Goal: Task Accomplishment & Management: Manage account settings

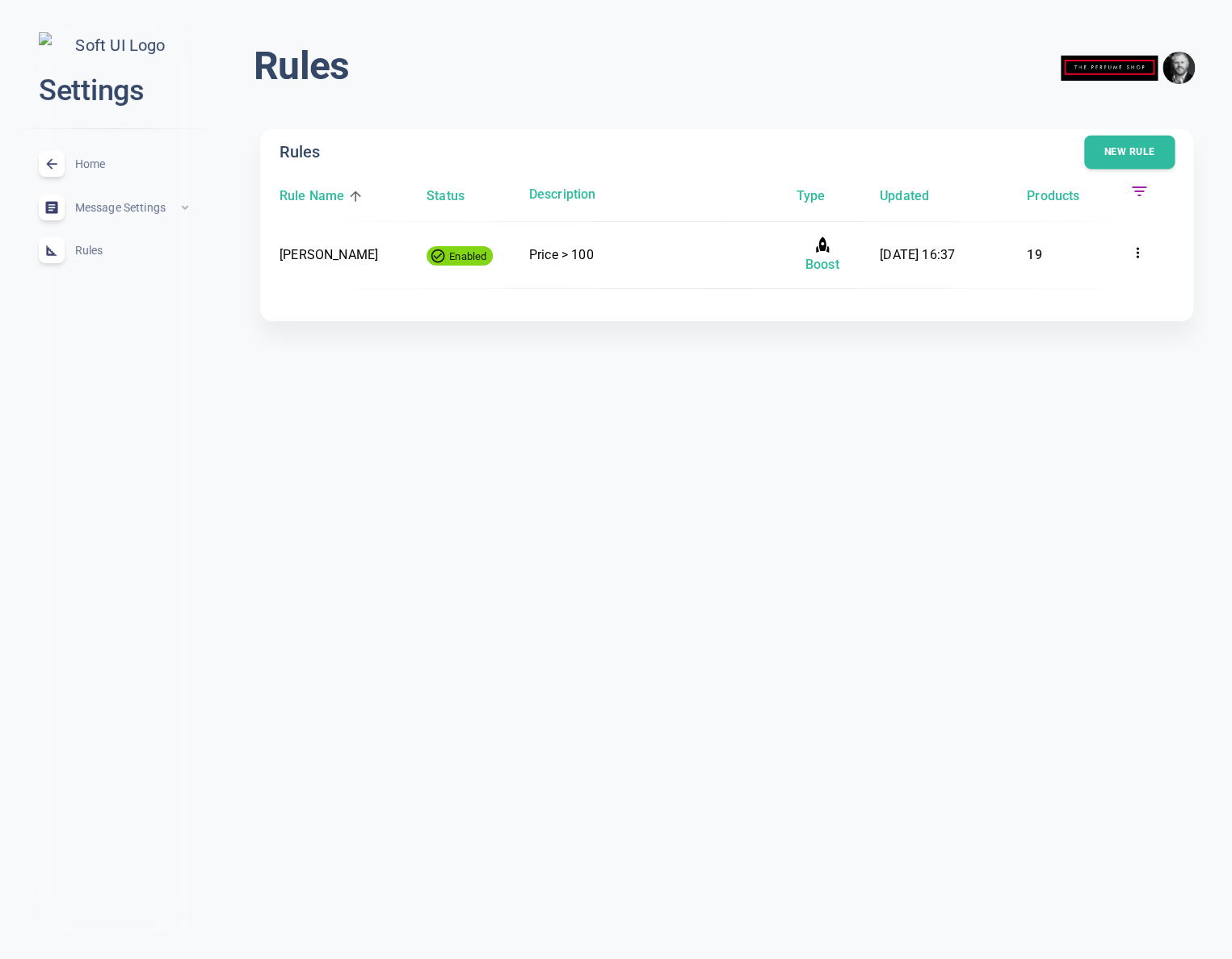
click at [1137, 153] on button "New rule" at bounding box center [1129, 153] width 91 height 34
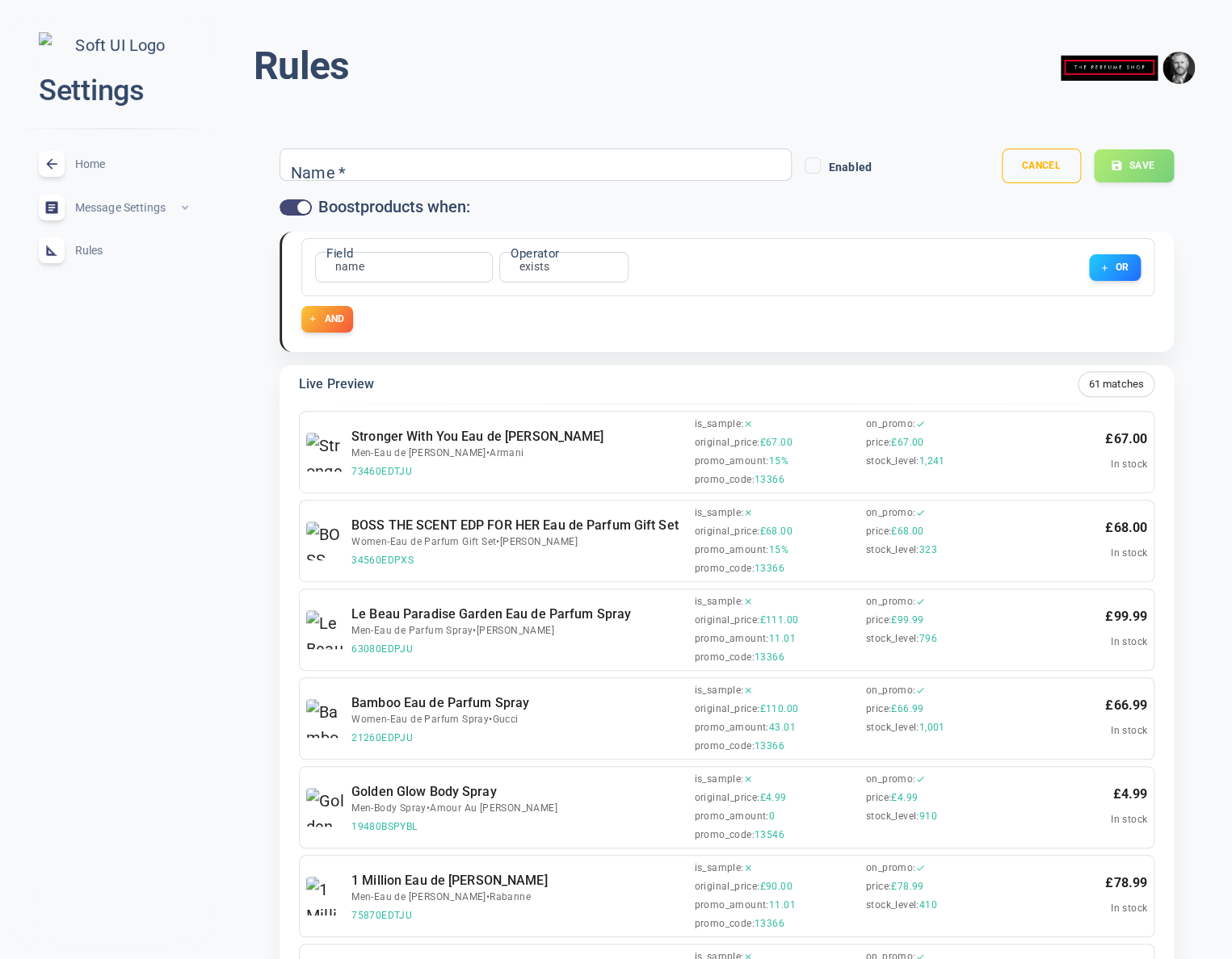
click at [397, 271] on div "name name Field" at bounding box center [403, 267] width 177 height 31
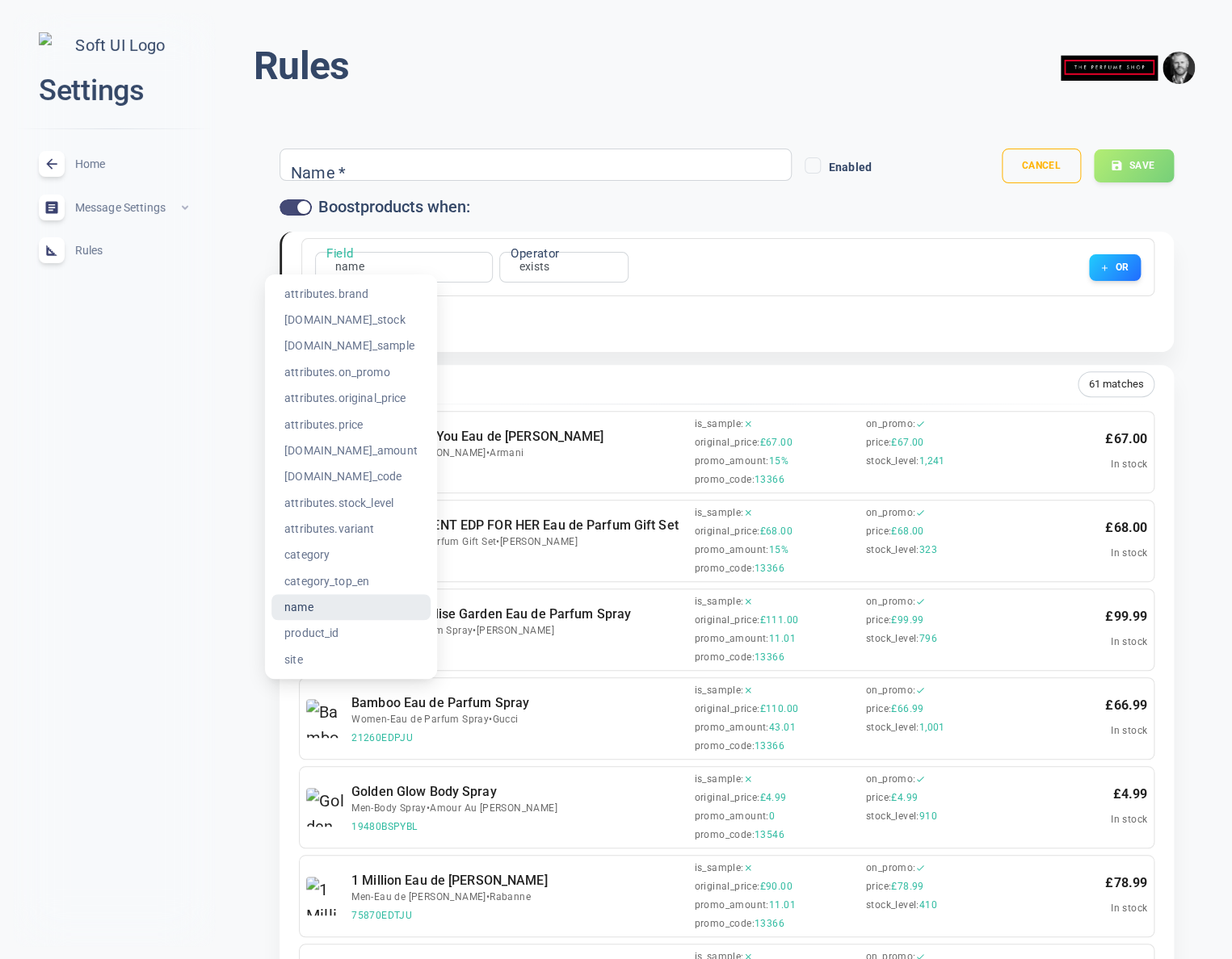
drag, startPoint x: 345, startPoint y: 293, endPoint x: 544, endPoint y: 271, distance: 200.2
click at [346, 293] on li "attributes.brand" at bounding box center [351, 294] width 159 height 26
type input "attributes.brand"
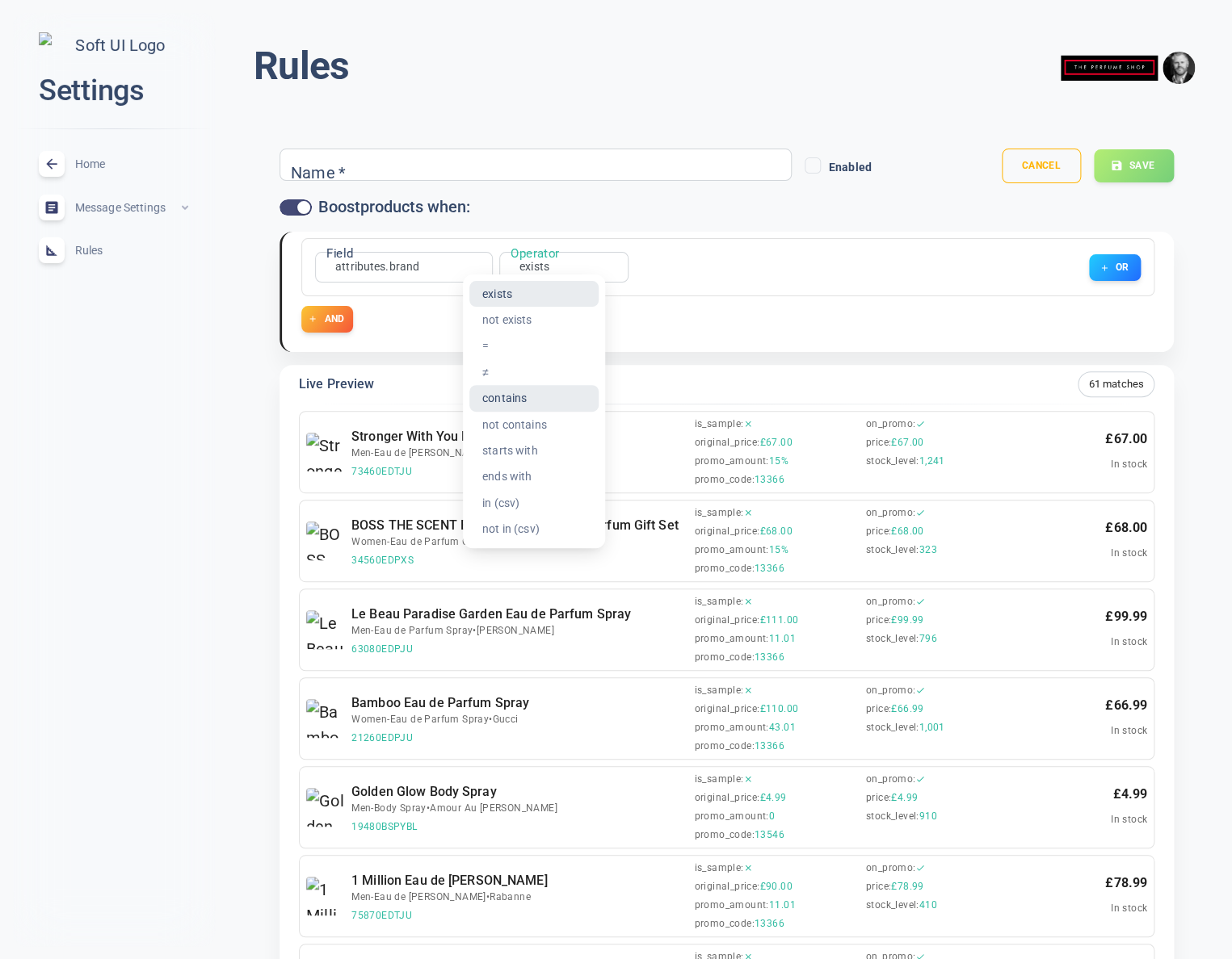
click at [508, 399] on li "contains" at bounding box center [534, 398] width 130 height 26
type input "contains"
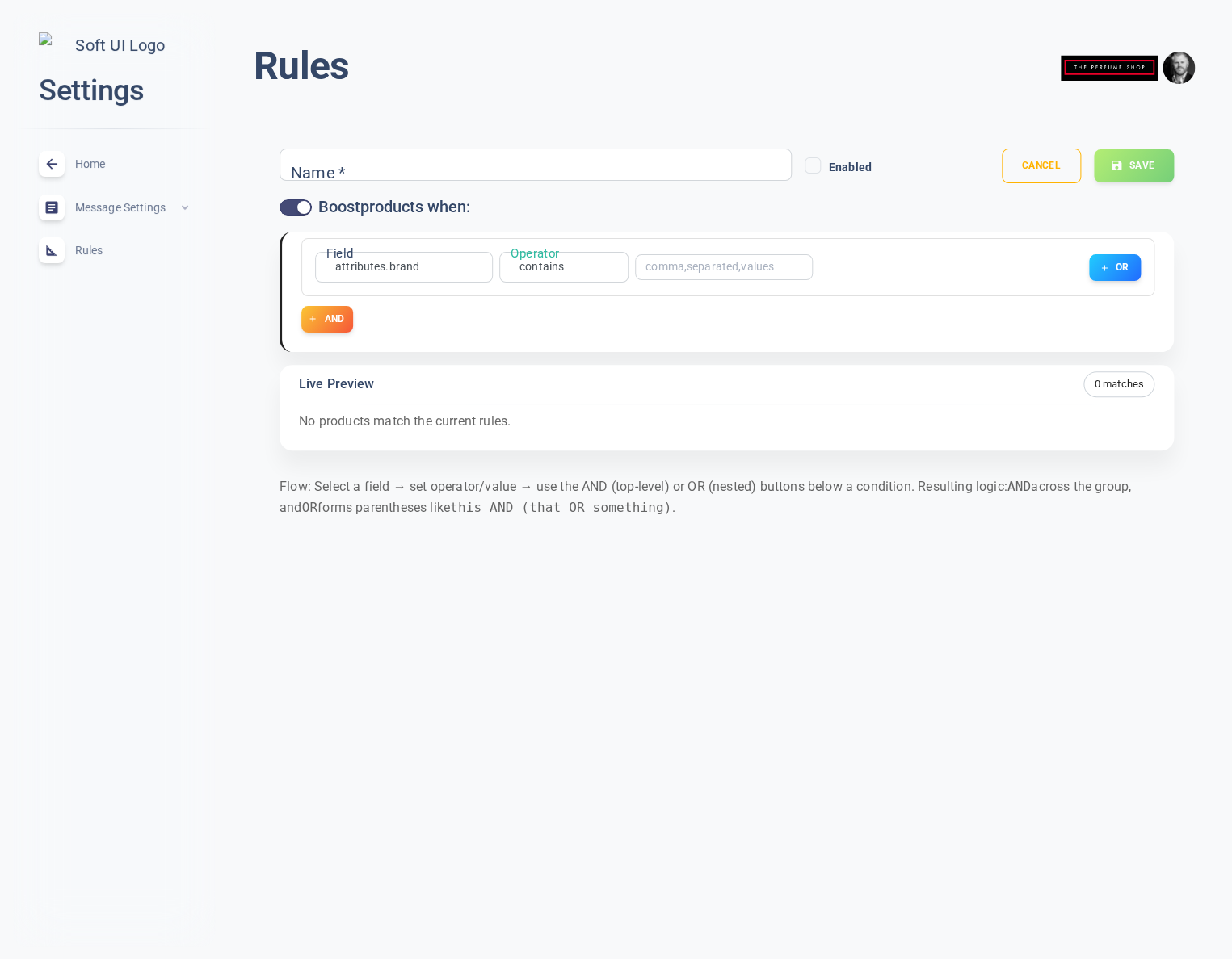
click at [675, 267] on input "text" at bounding box center [710, 267] width 130 height 11
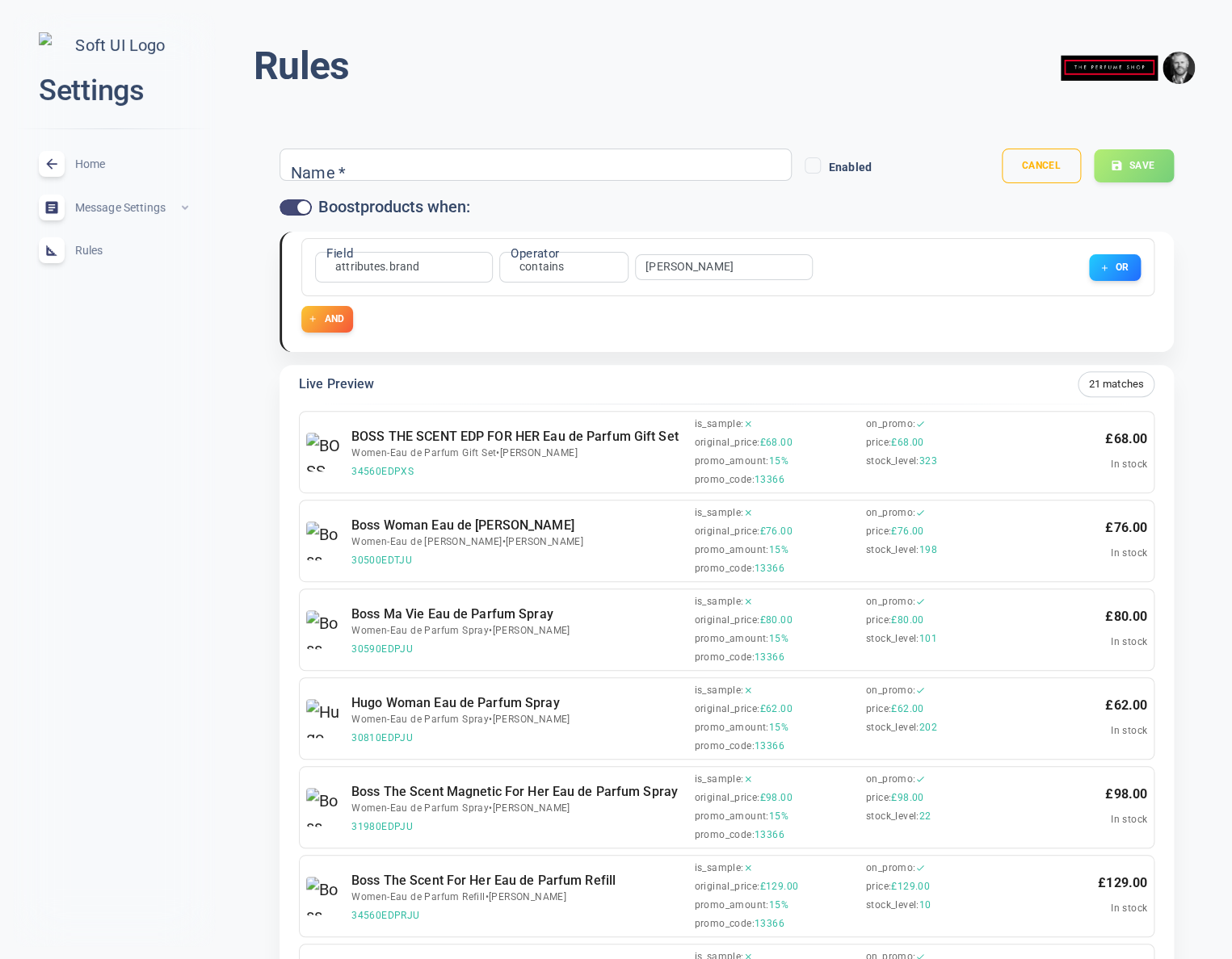
type input "[PERSON_NAME]"
drag, startPoint x: 414, startPoint y: 470, endPoint x: 351, endPoint y: 473, distance: 63.1
click at [352, 473] on span "34560EDPXS" at bounding box center [520, 472] width 336 height 12
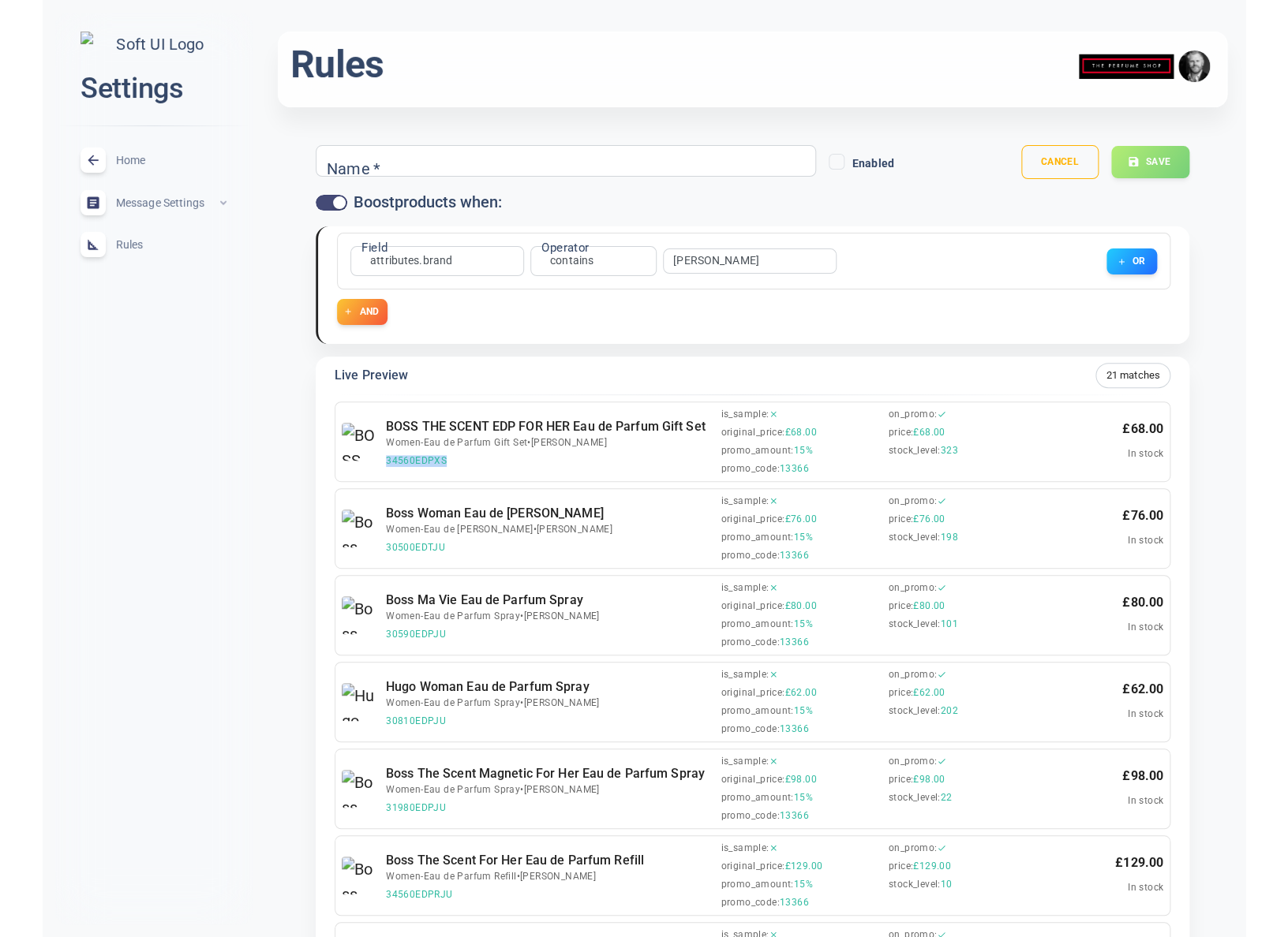
scroll to position [194, 0]
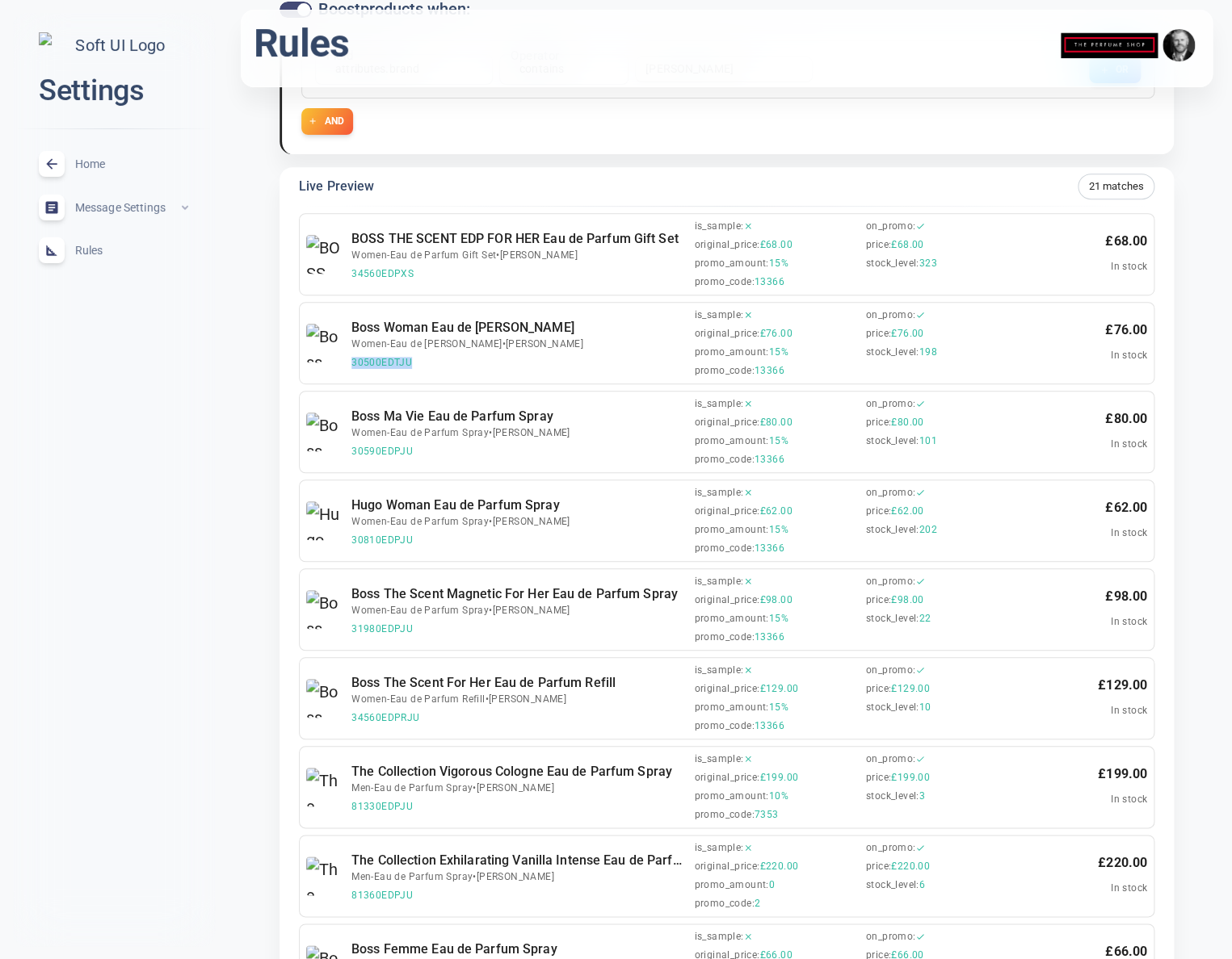
drag, startPoint x: 424, startPoint y: 358, endPoint x: 394, endPoint y: 388, distance: 42.4
click at [352, 366] on span "30500EDTJU" at bounding box center [520, 362] width 336 height 12
copy span "30500EDTJU"
drag, startPoint x: 434, startPoint y: 541, endPoint x: 377, endPoint y: 551, distance: 57.9
click at [352, 540] on span "30810EDPJU" at bounding box center [520, 541] width 336 height 12
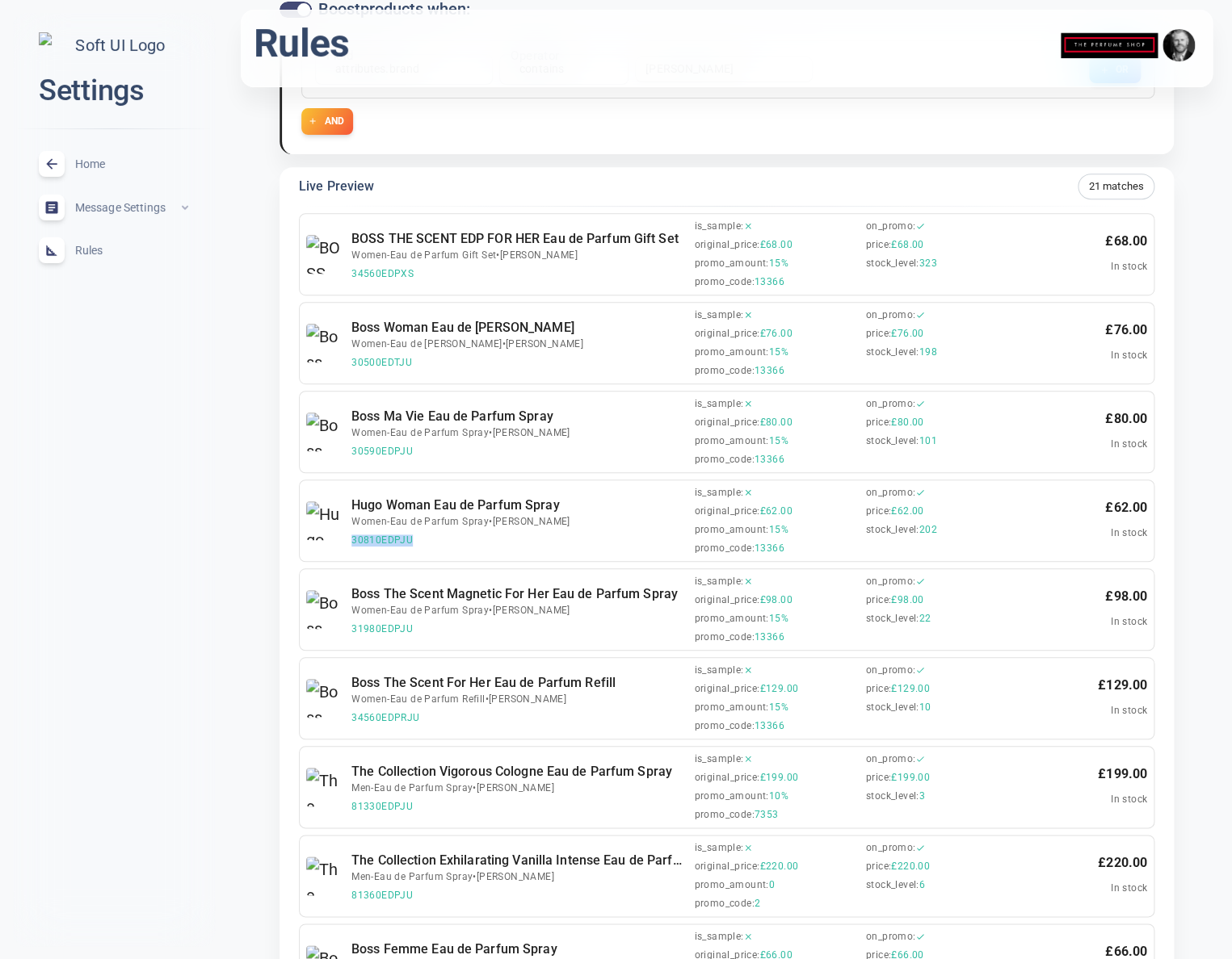
copy span "30810EDPJU"
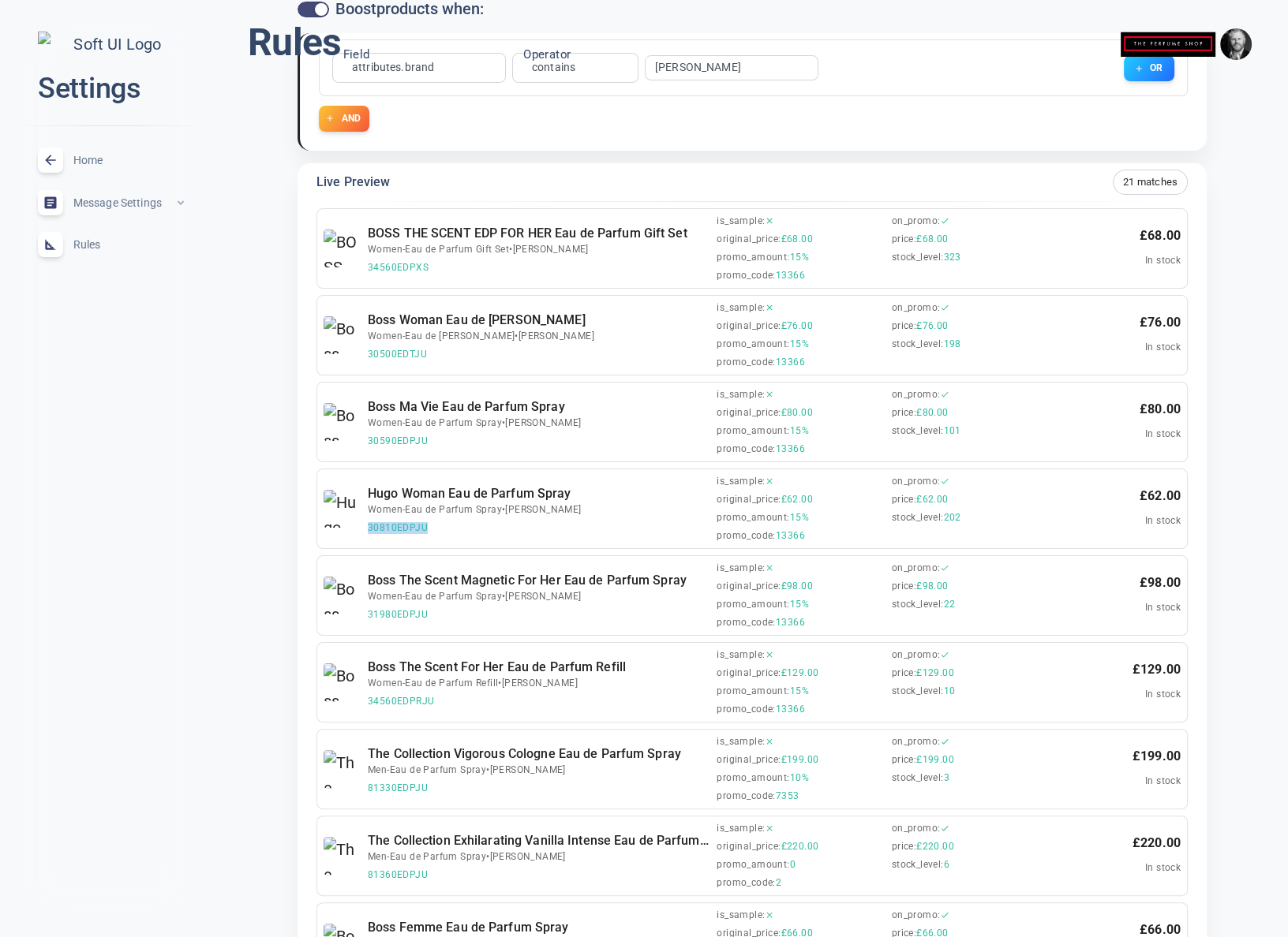
scroll to position [0, 0]
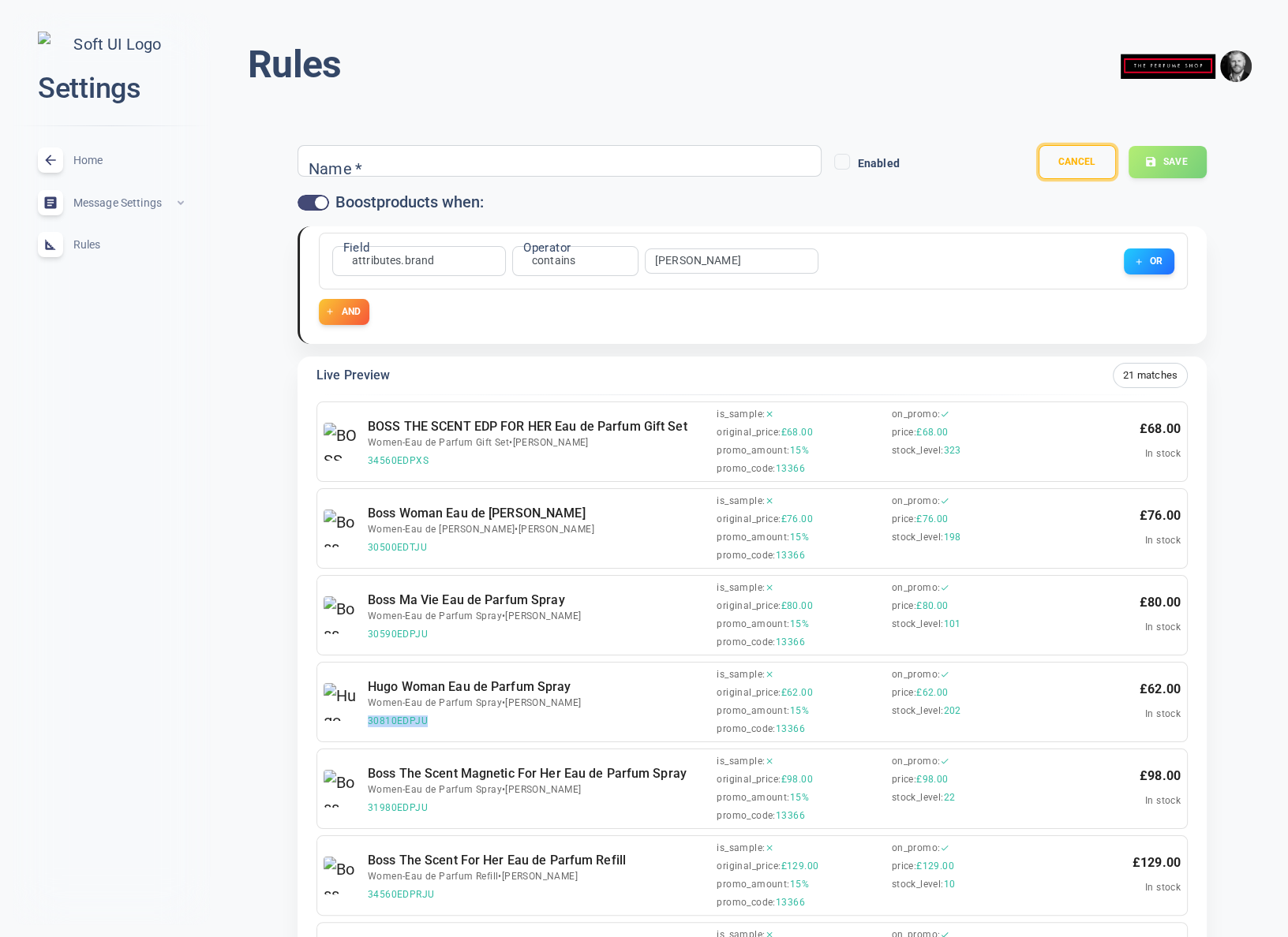
drag, startPoint x: 1086, startPoint y: 160, endPoint x: 951, endPoint y: 356, distance: 238.0
click at [1086, 160] on button "Cancel" at bounding box center [1077, 162] width 77 height 34
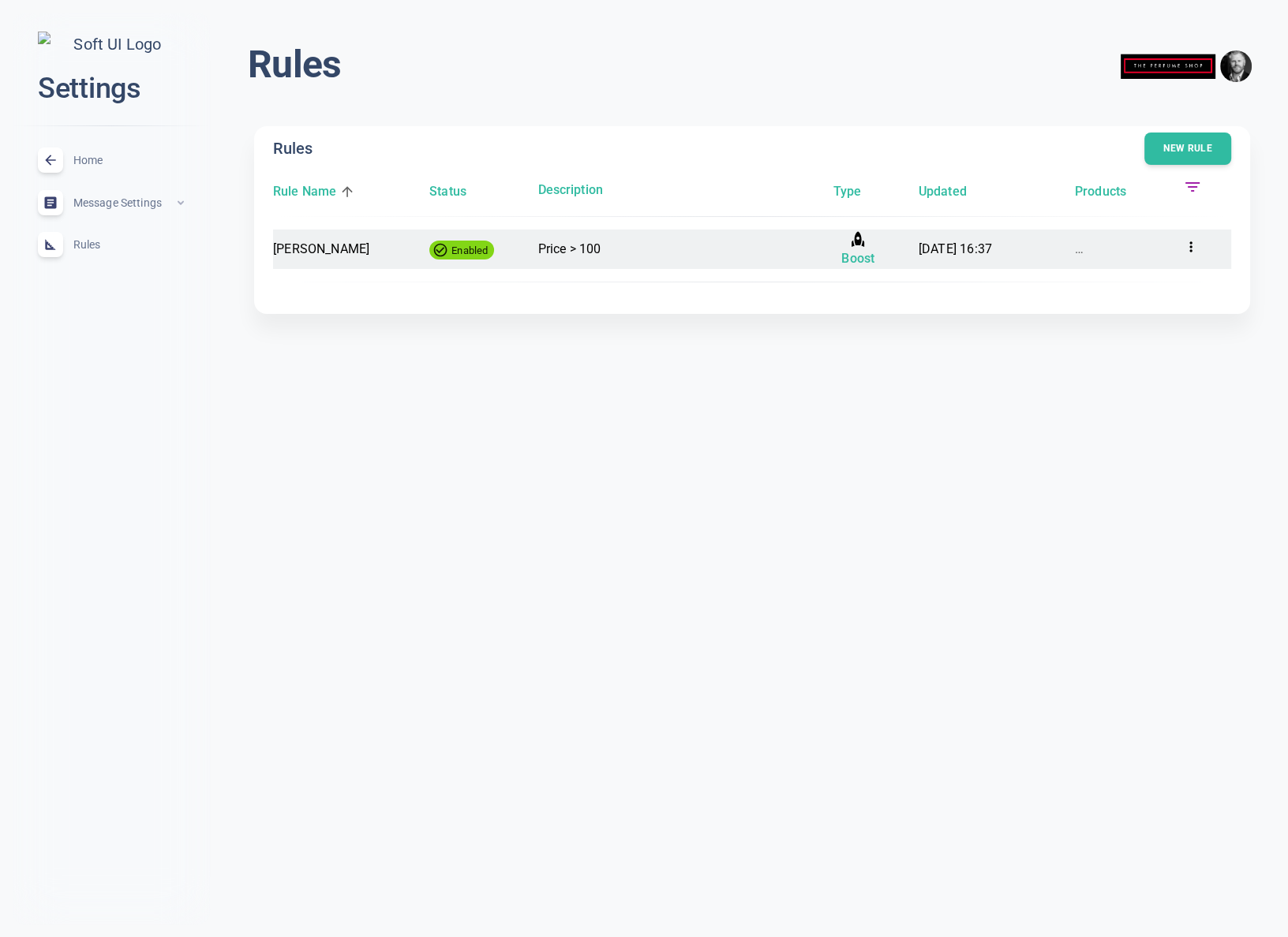
click at [1196, 248] on icon at bounding box center [1190, 247] width 16 height 16
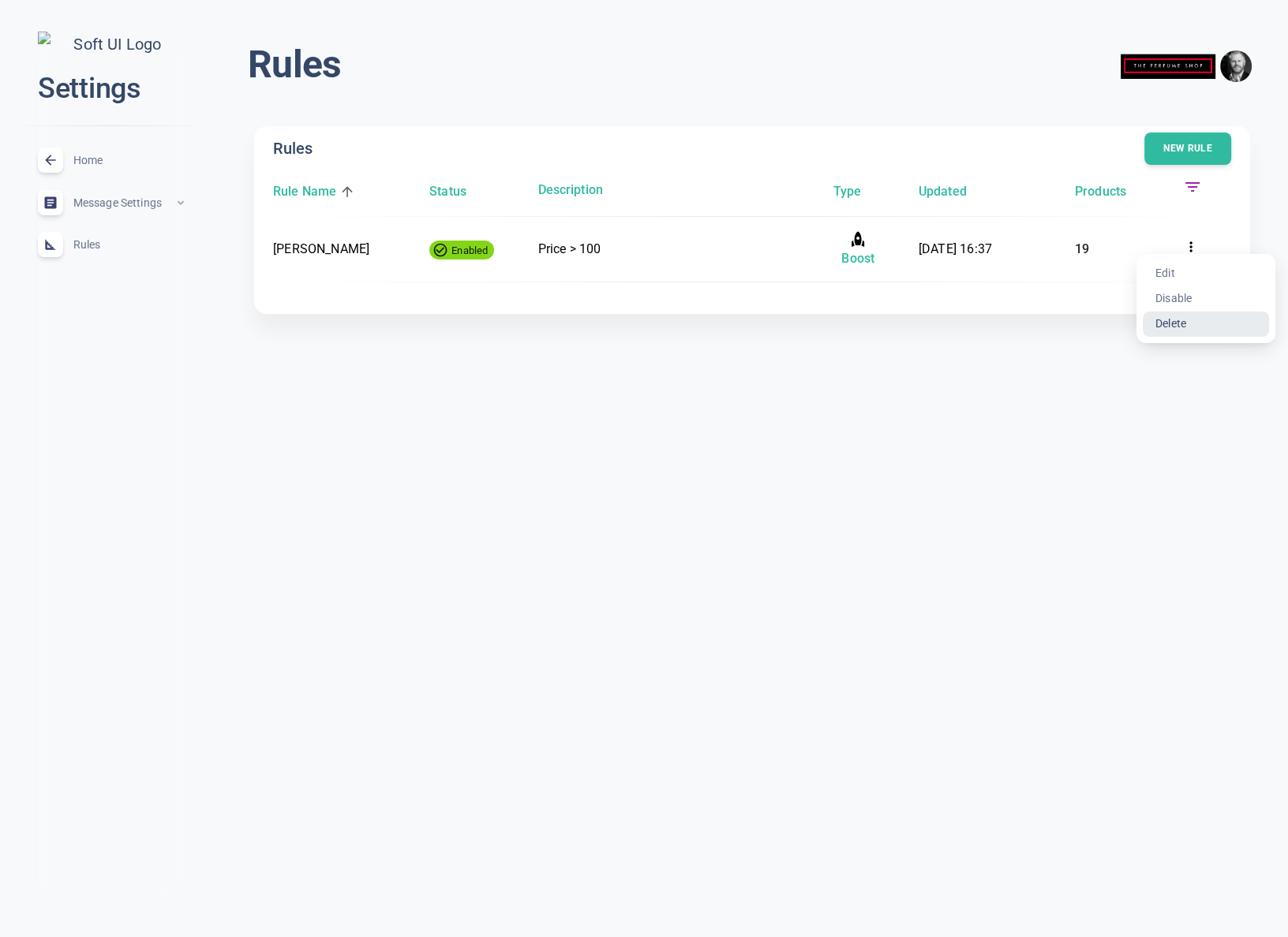
click at [1173, 324] on li "Delete" at bounding box center [1206, 324] width 127 height 25
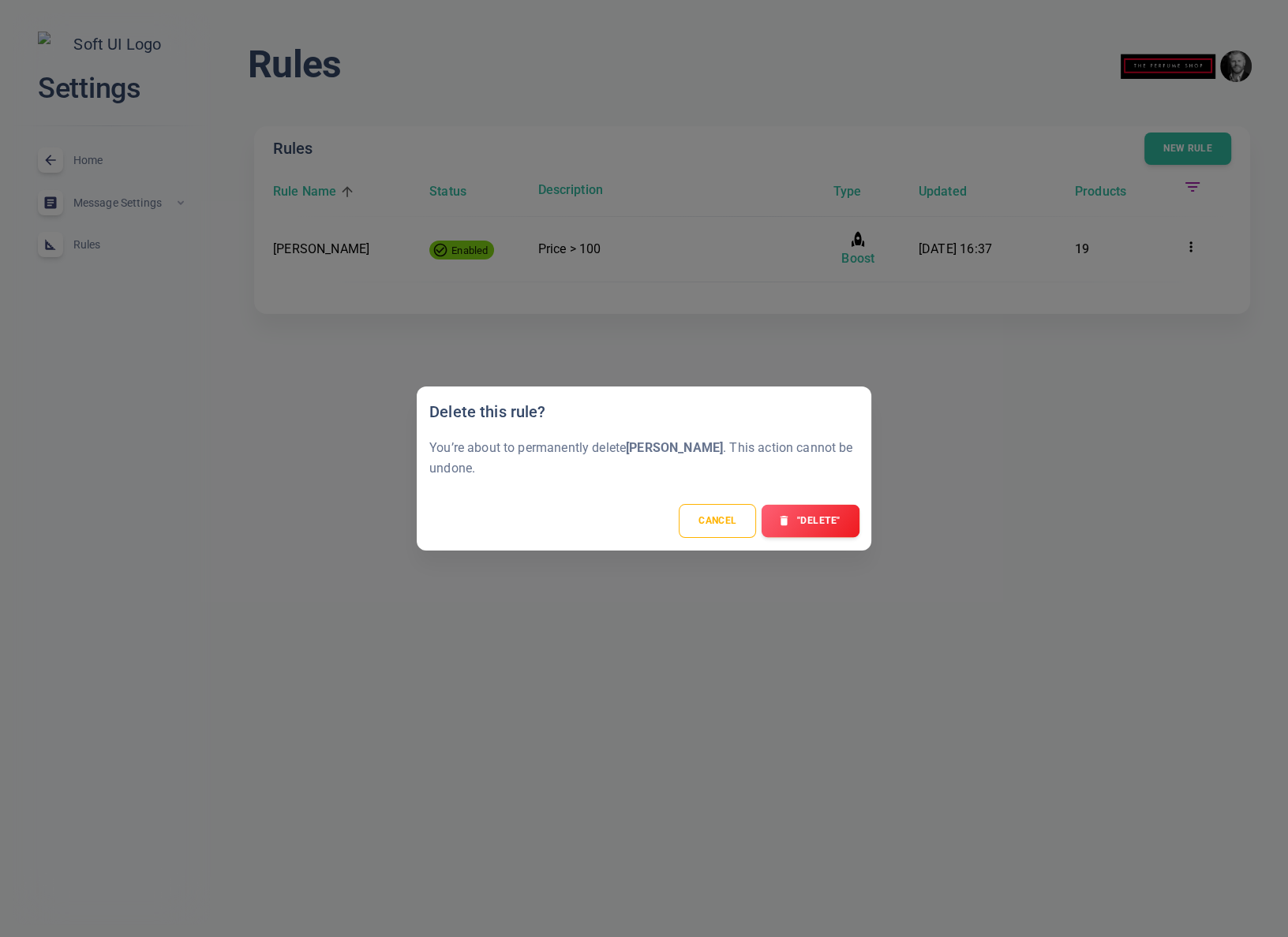
click at [815, 514] on button ""Delete"" at bounding box center [810, 521] width 98 height 34
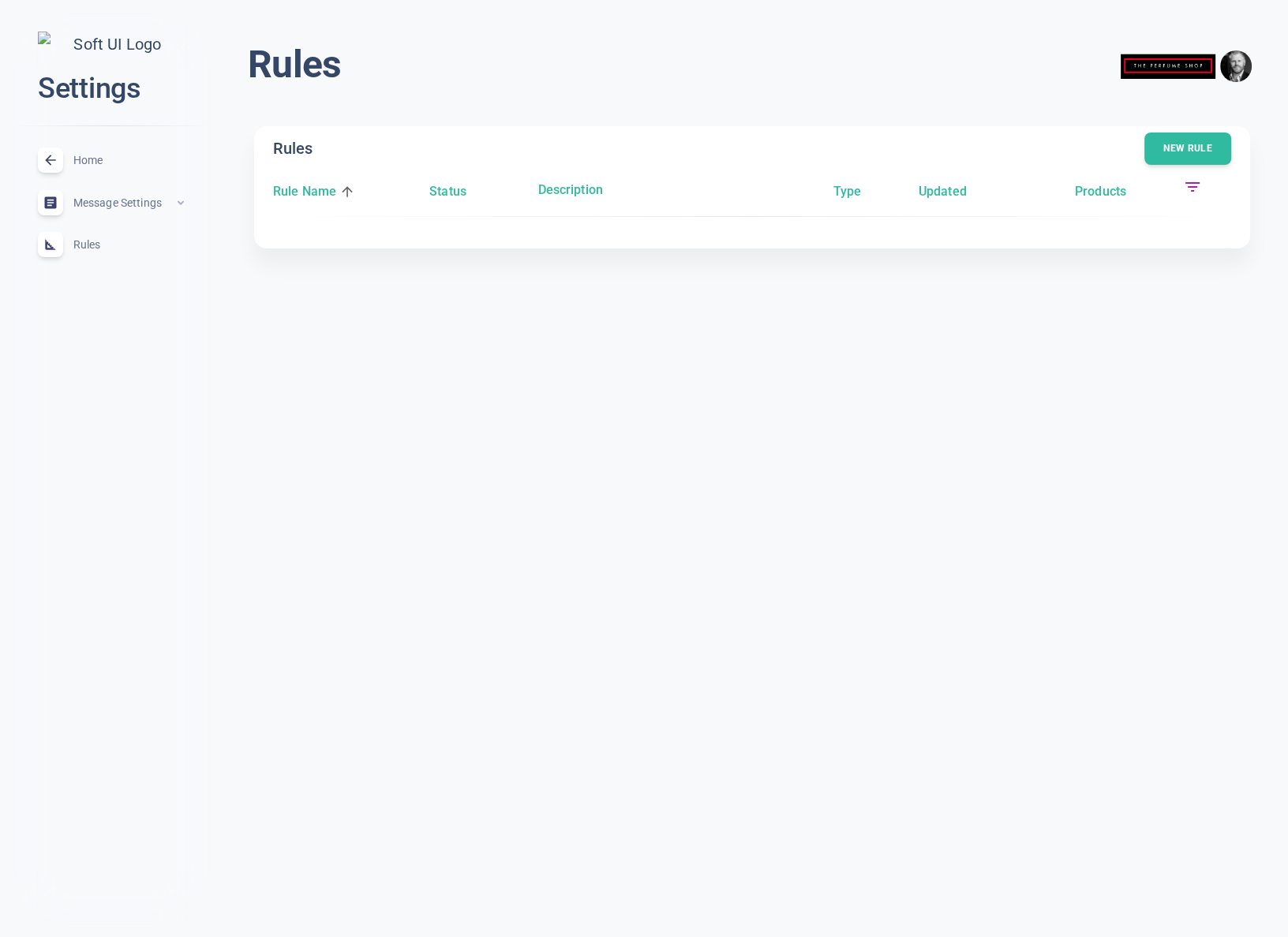
click at [1202, 62] on img "button" at bounding box center [1236, 66] width 32 height 32
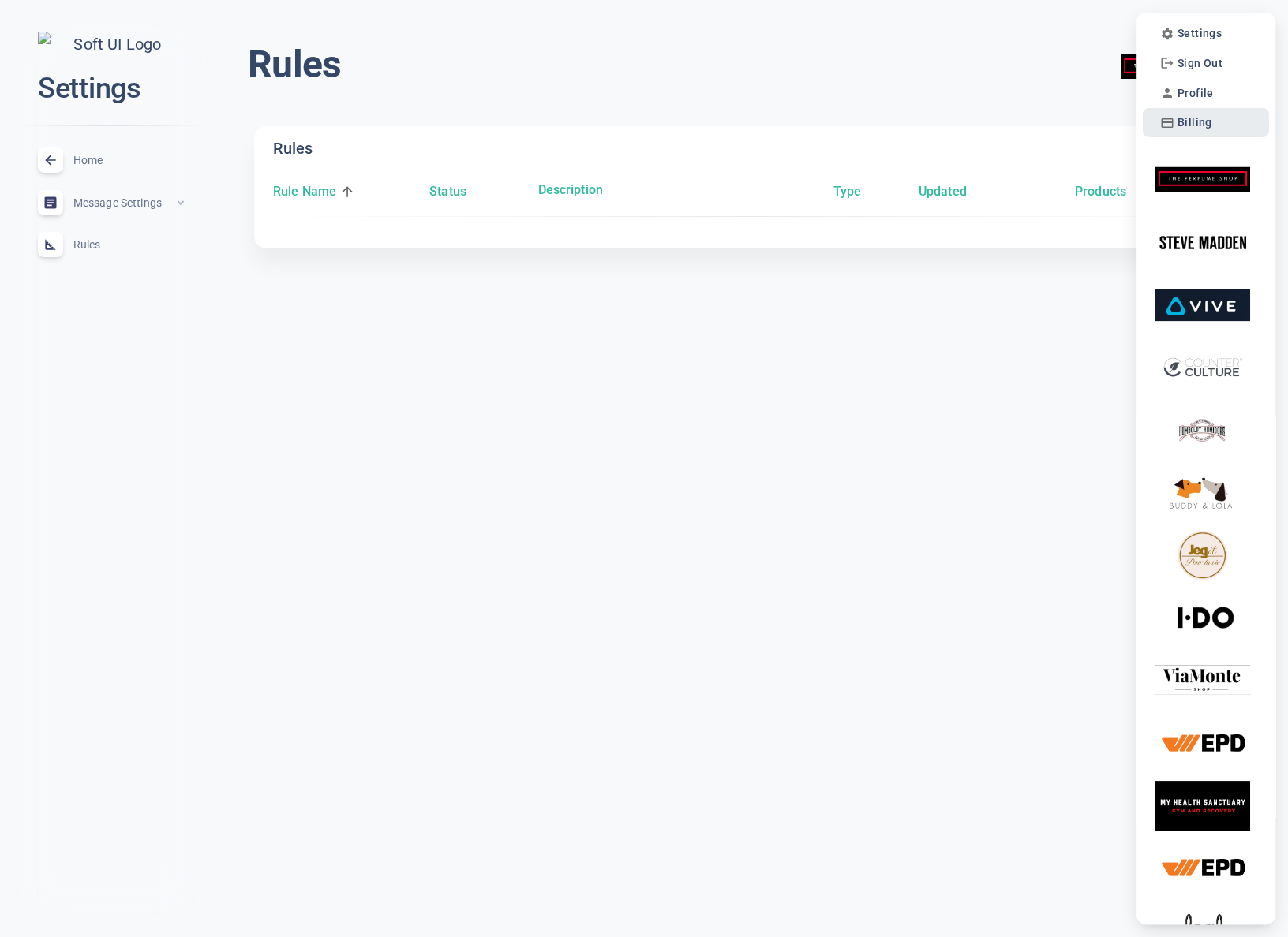
scroll to position [7, 0]
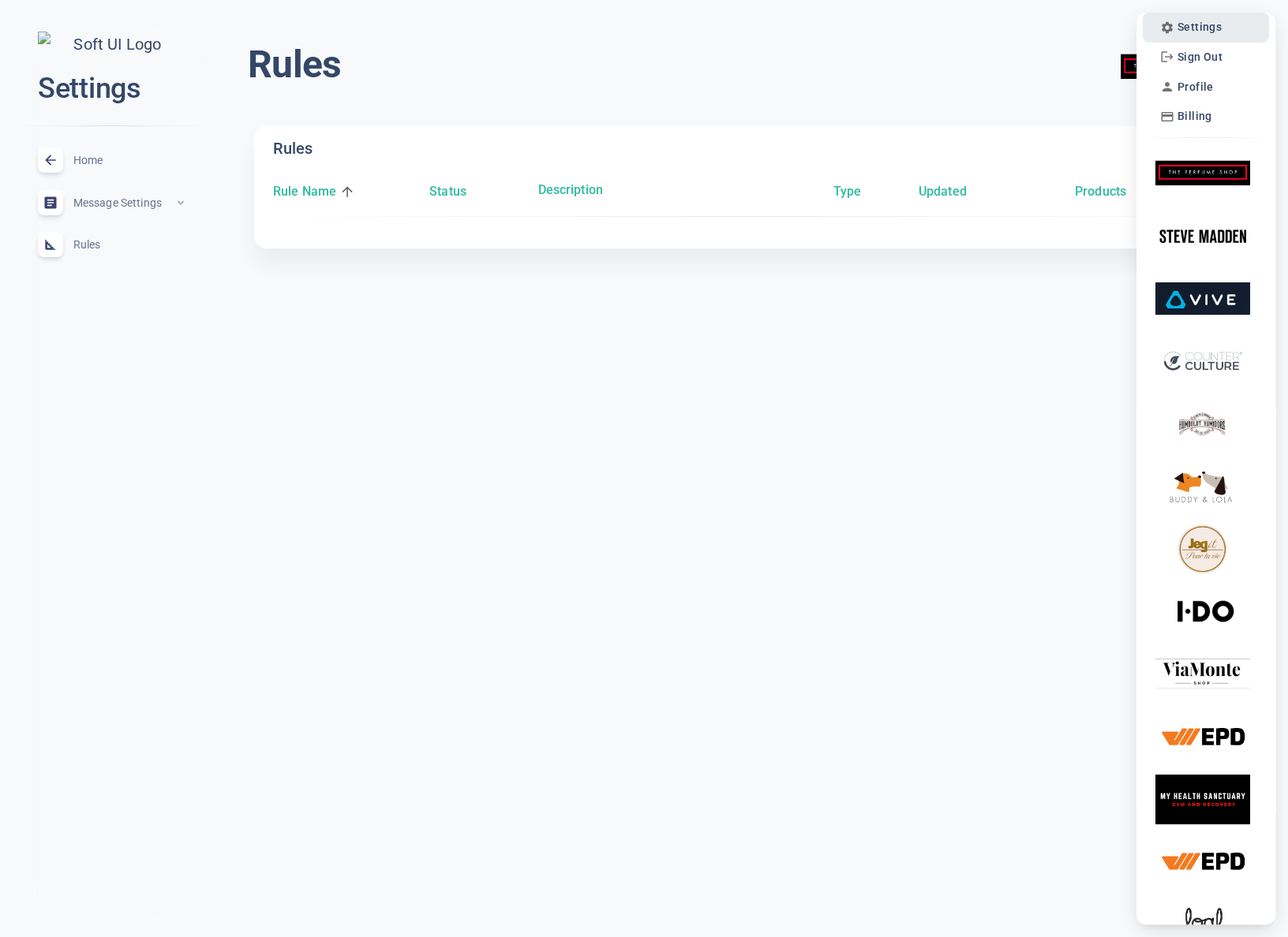
click at [1192, 25] on span "Settings" at bounding box center [1199, 27] width 44 height 13
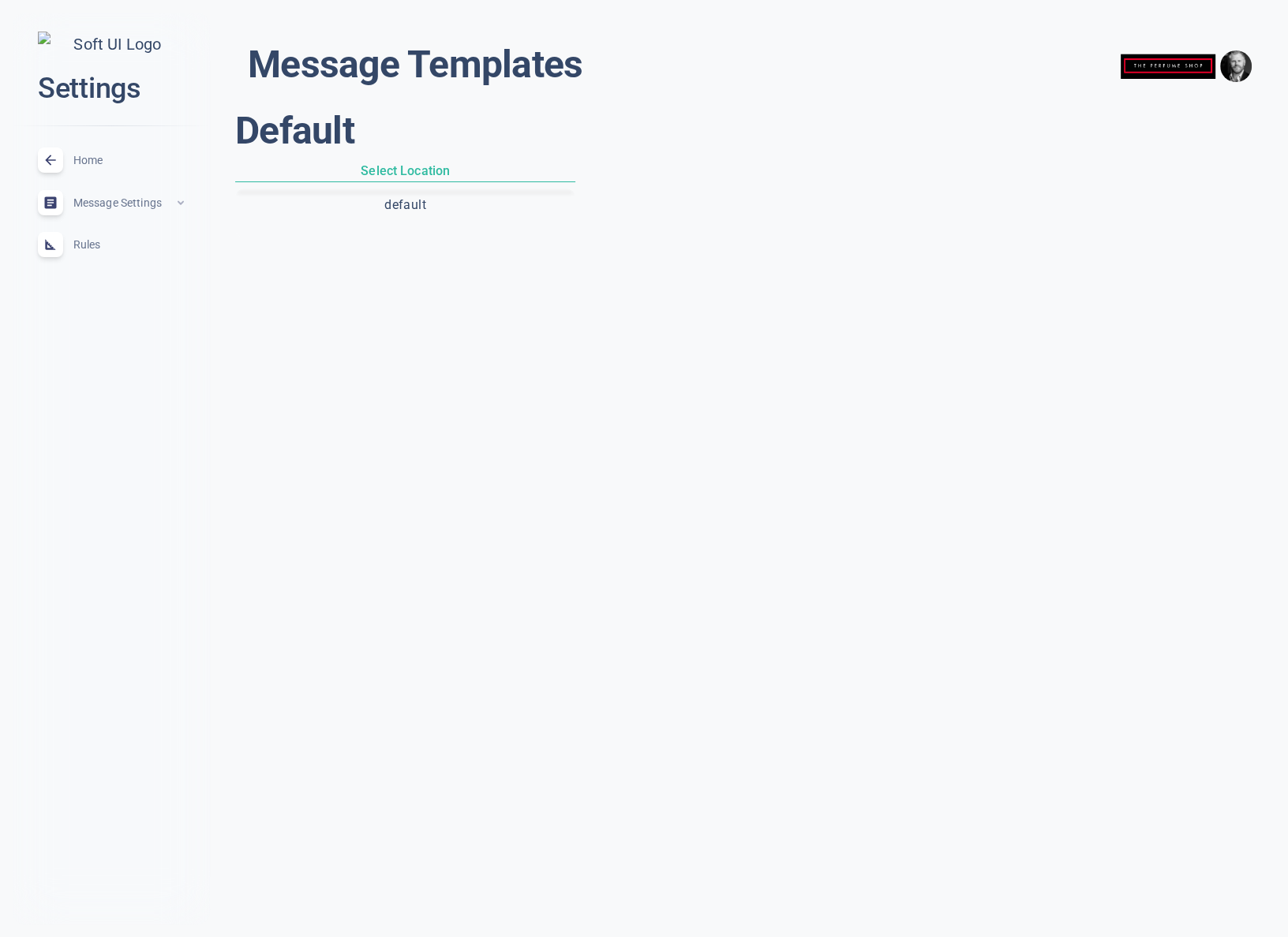
click at [408, 204] on button "default" at bounding box center [405, 205] width 333 height 27
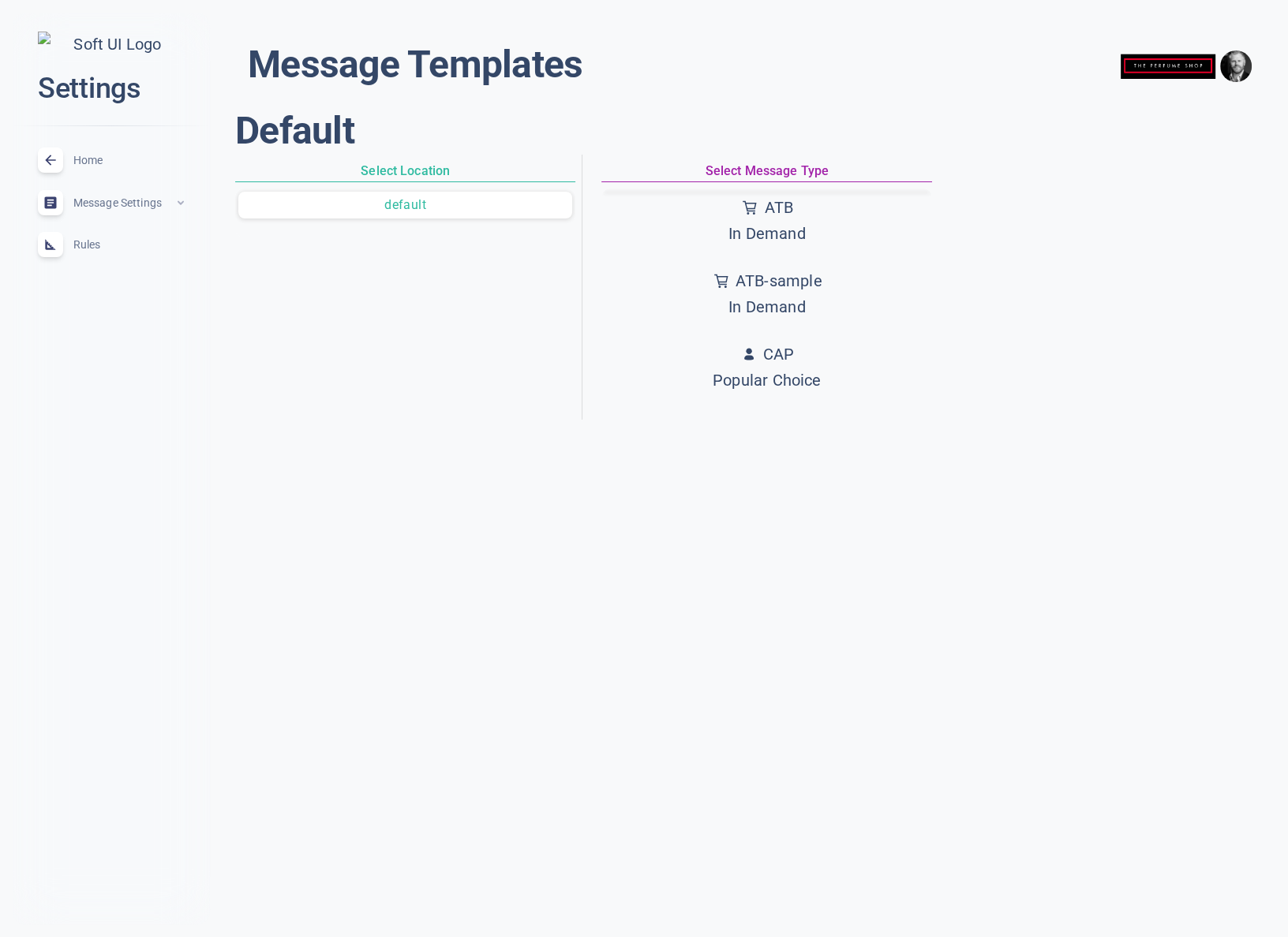
click at [797, 210] on div "ATB" at bounding box center [766, 208] width 77 height 26
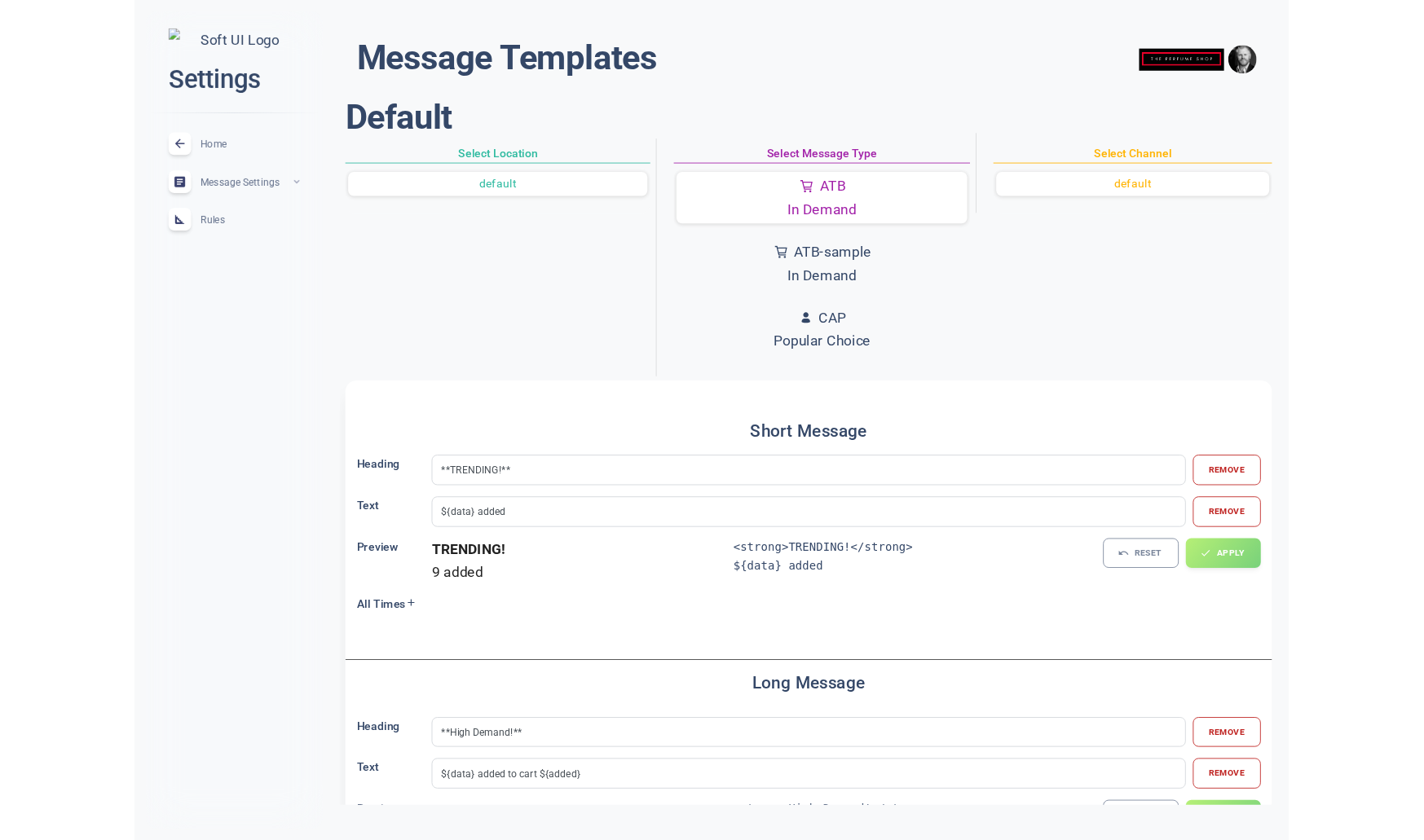
scroll to position [2, 0]
